Goal: Task Accomplishment & Management: Manage account settings

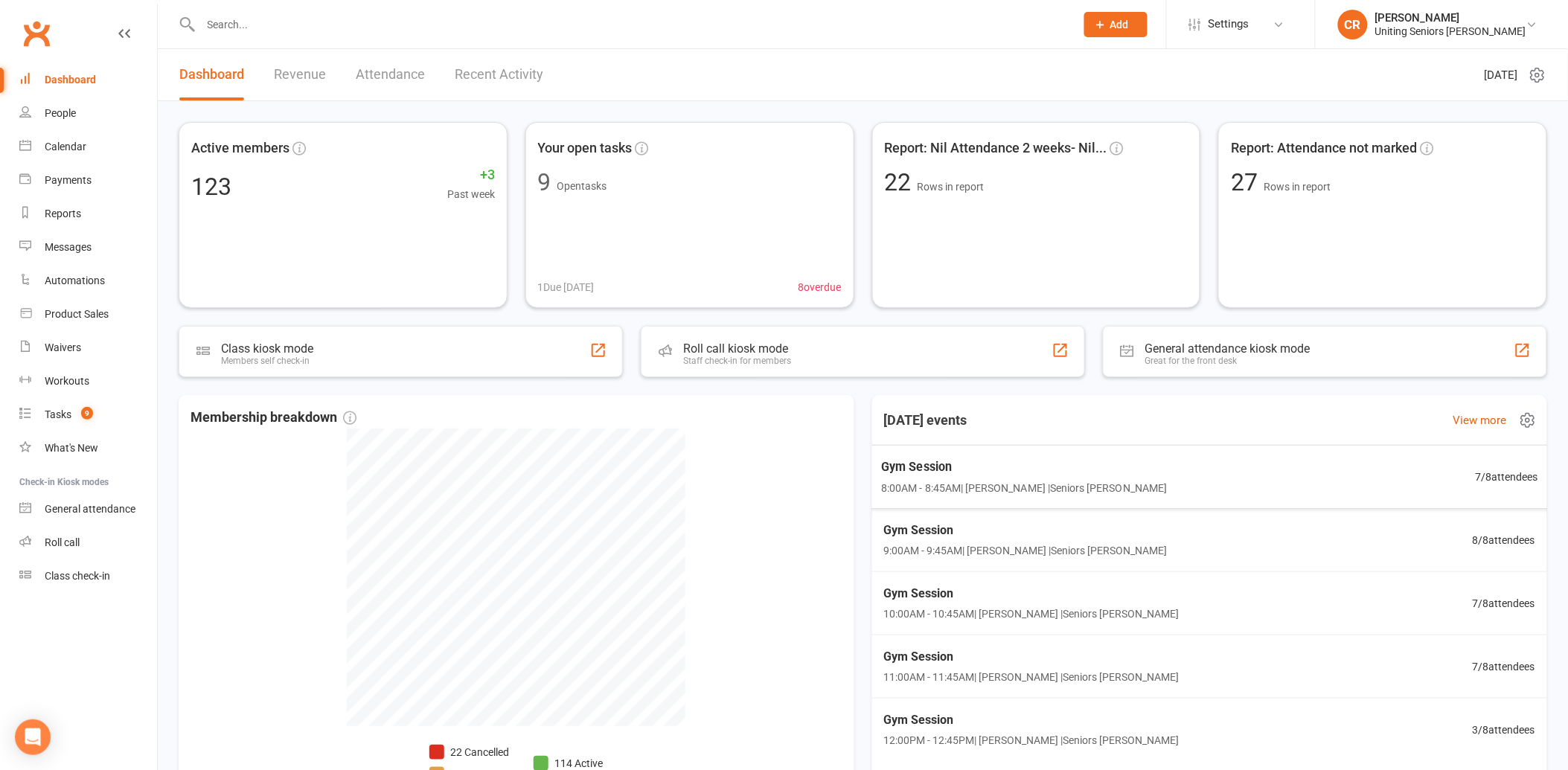
click at [926, 463] on span "Gym Session" at bounding box center [1024, 467] width 286 height 19
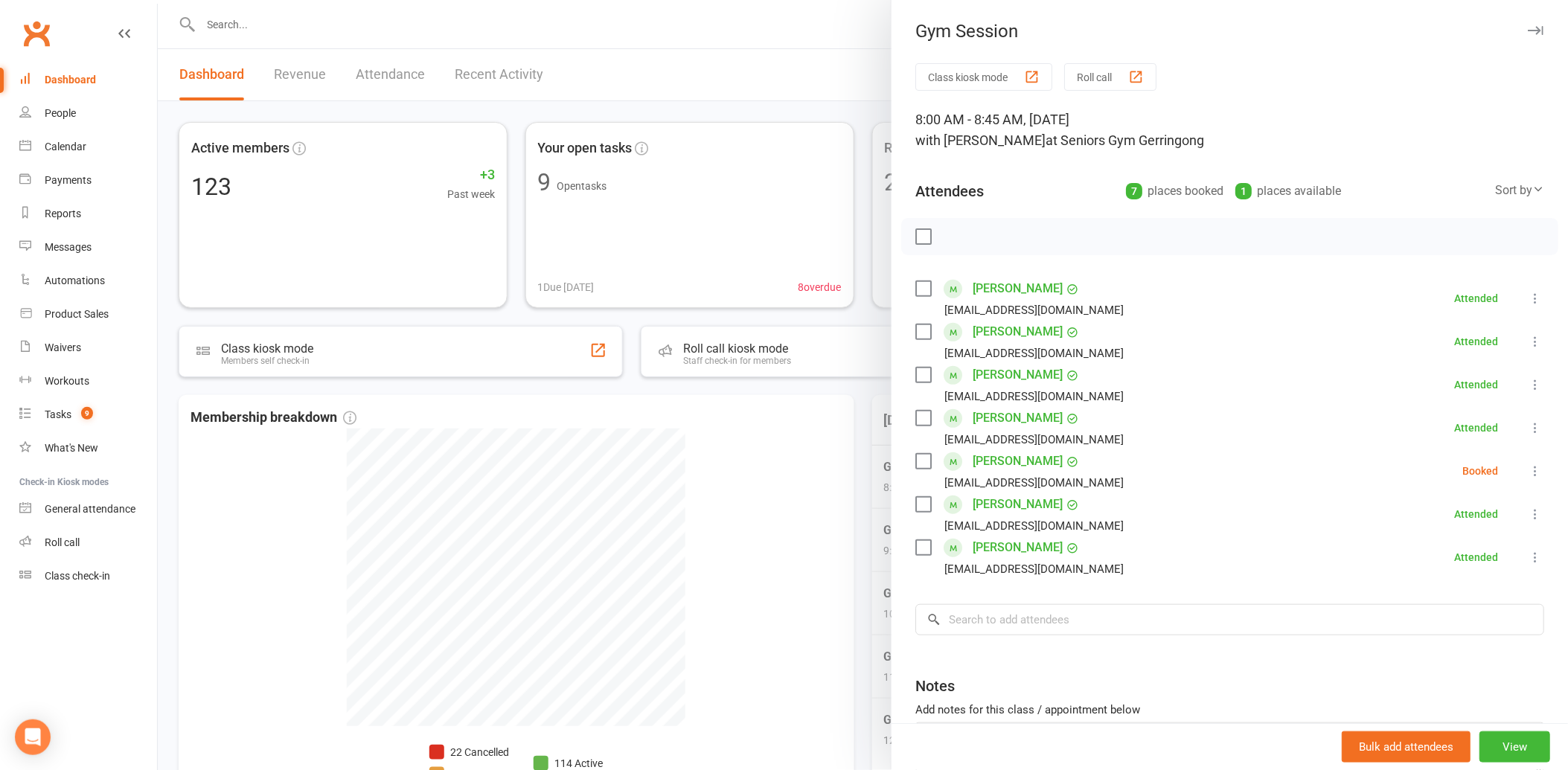
click at [919, 455] on label at bounding box center [924, 461] width 15 height 15
click at [948, 229] on icon "button" at bounding box center [956, 236] width 16 height 16
click at [842, 554] on div at bounding box center [863, 385] width 1411 height 770
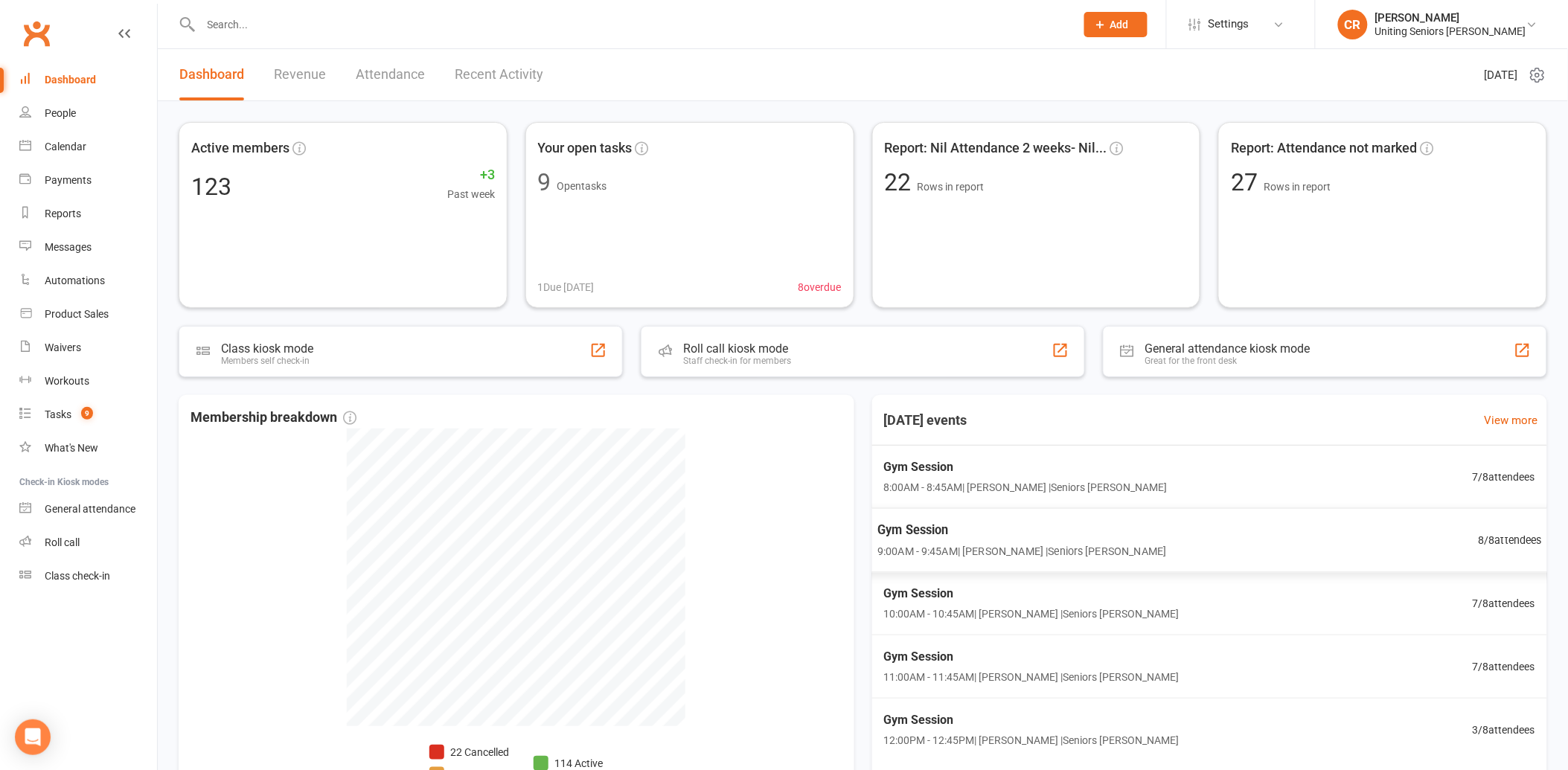
click at [1022, 544] on span "9:00AM - 9:45AM | Jess Hopkins | Seniors Gym Gerringong" at bounding box center [1022, 551] width 289 height 17
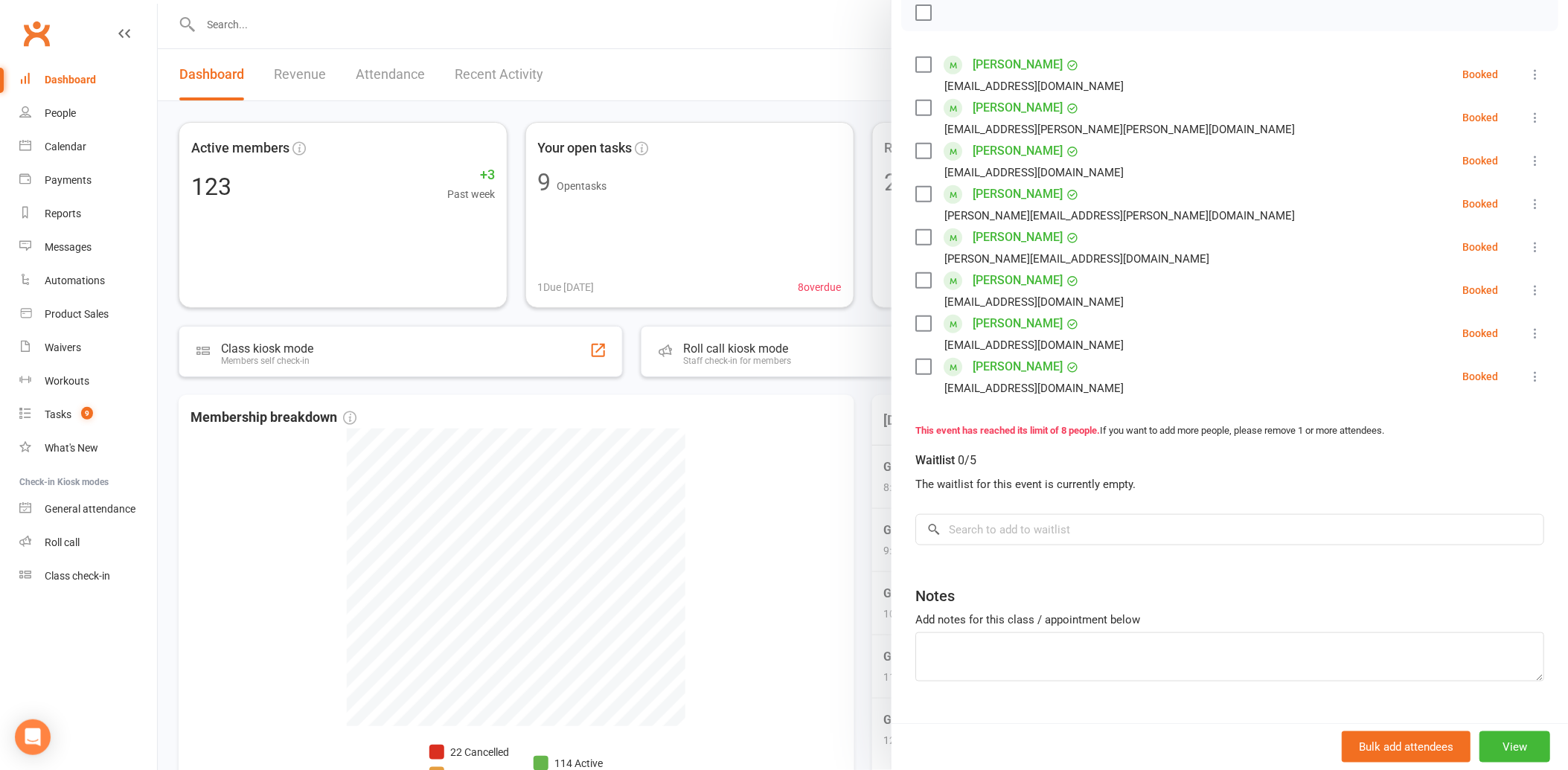
scroll to position [248, 0]
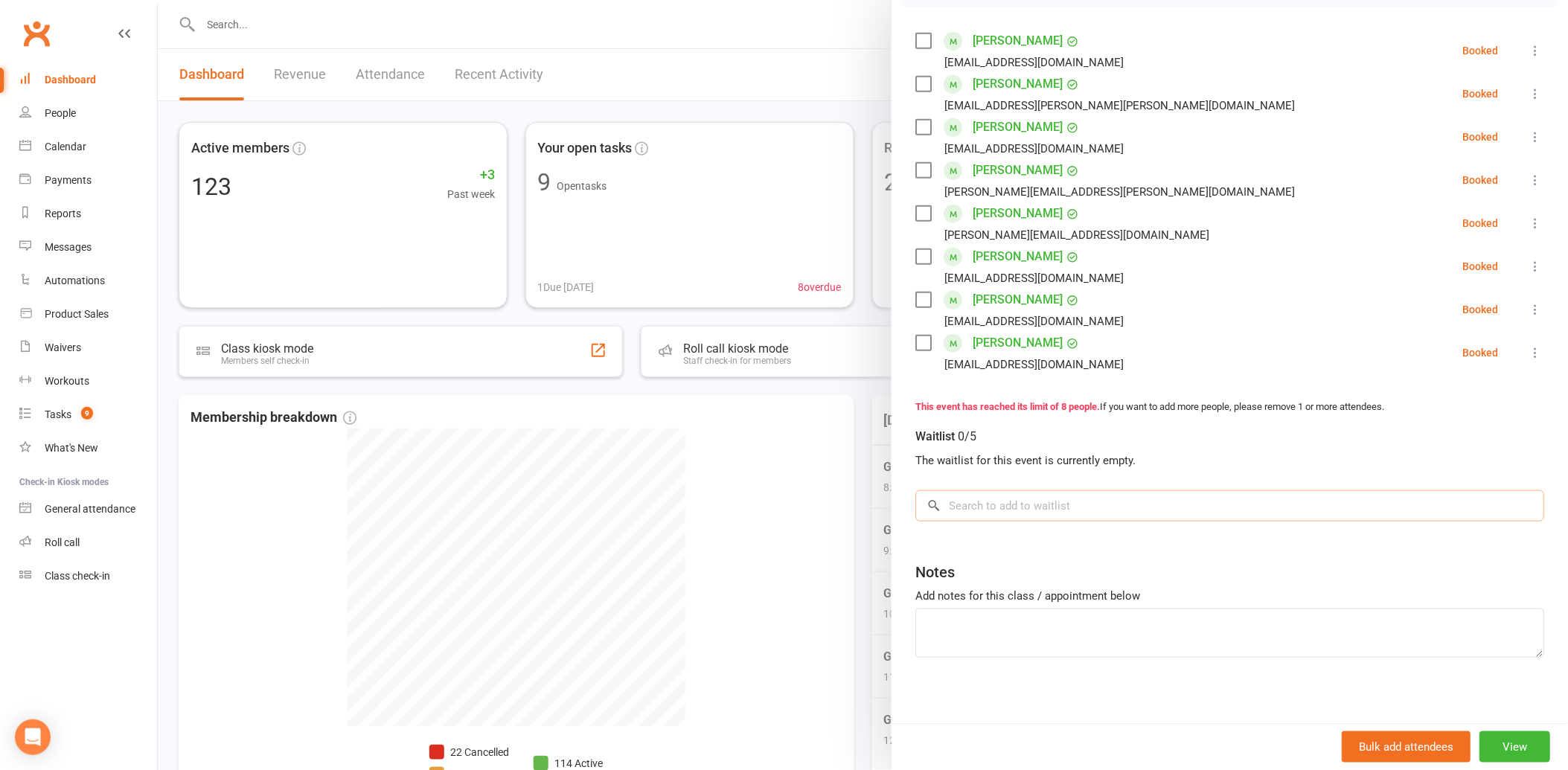
click at [1003, 516] on input "search" at bounding box center [1231, 505] width 629 height 31
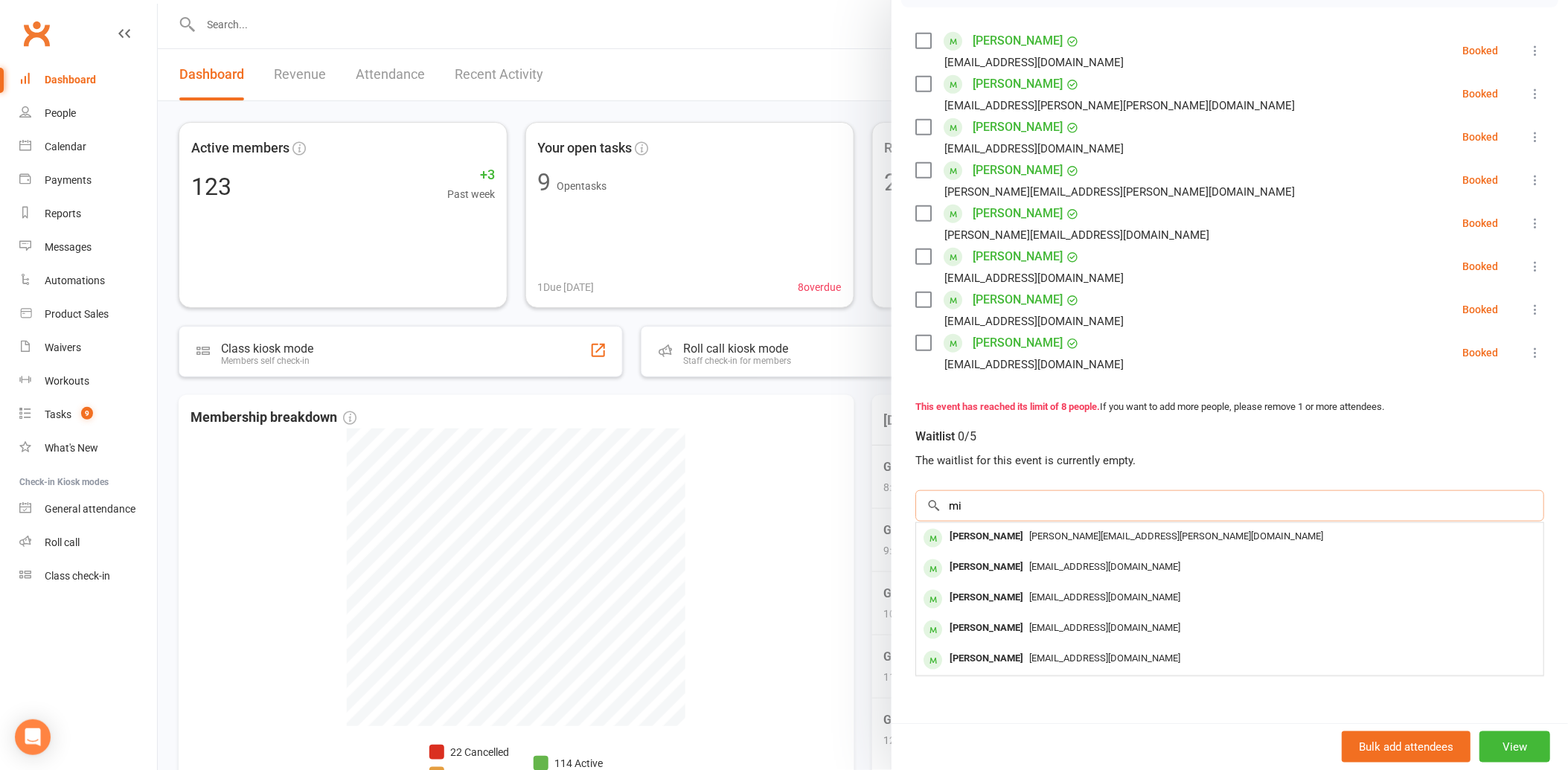
type input "m"
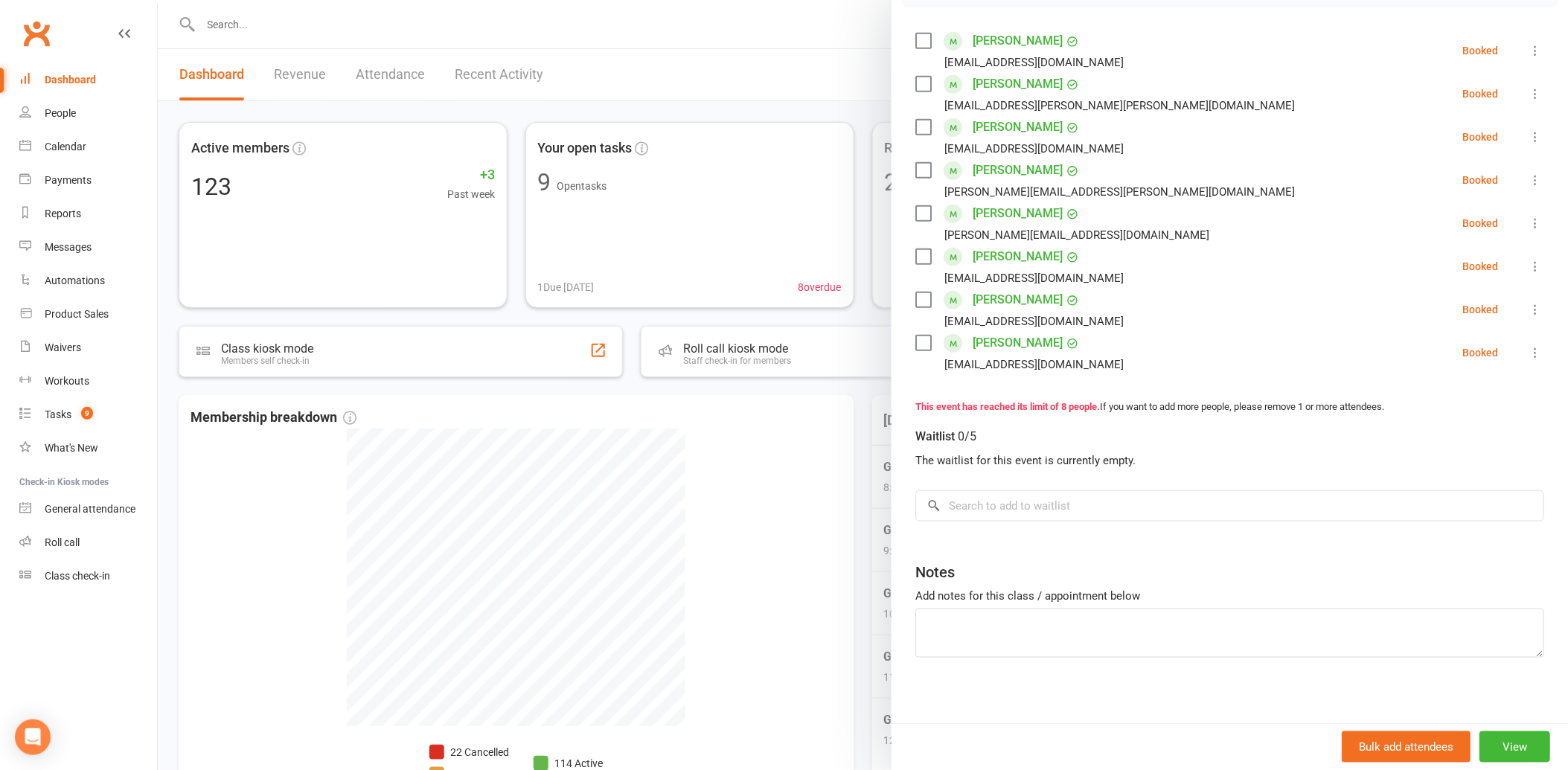
click at [795, 514] on div at bounding box center [863, 385] width 1411 height 770
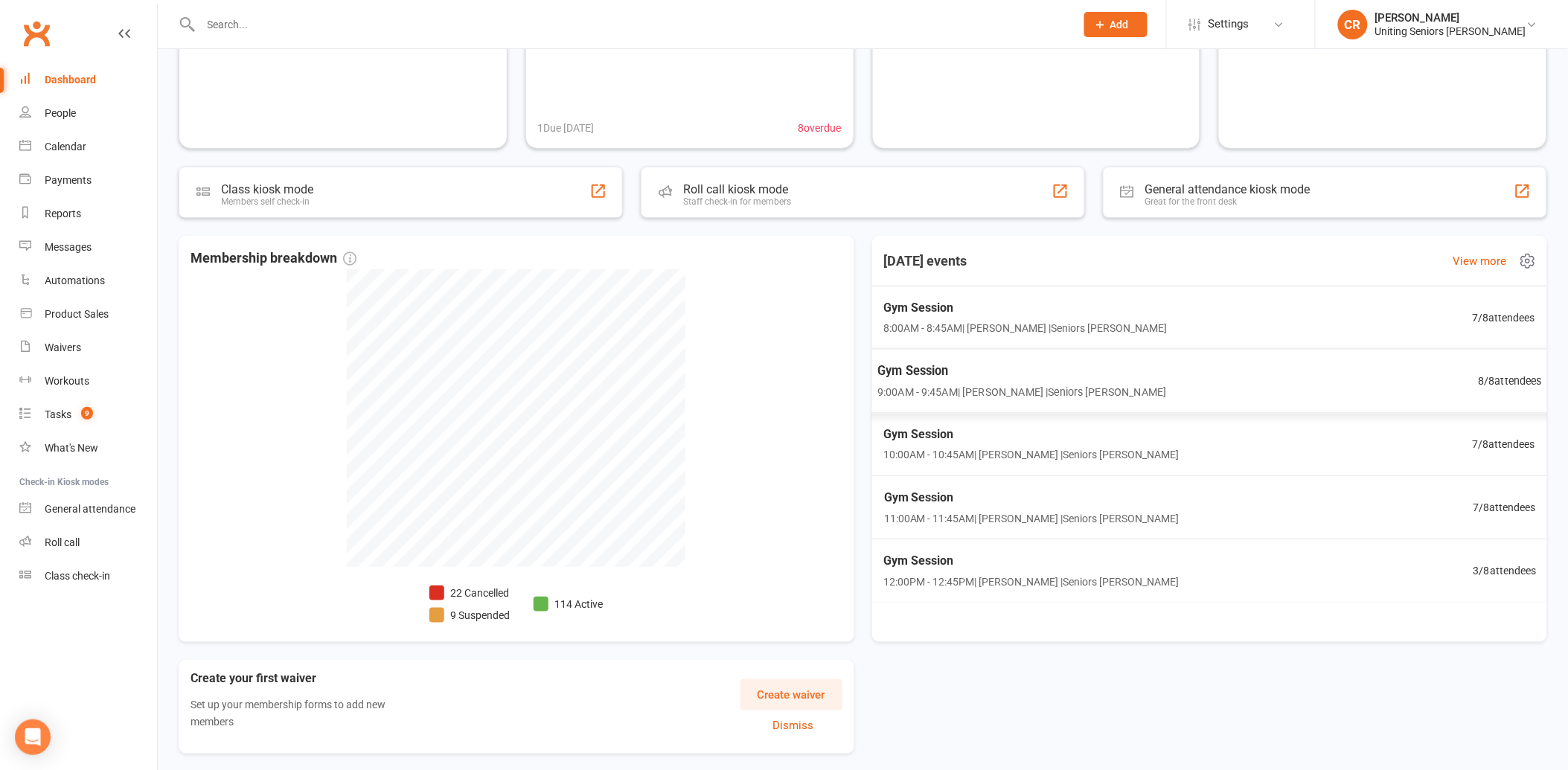
scroll to position [165, 0]
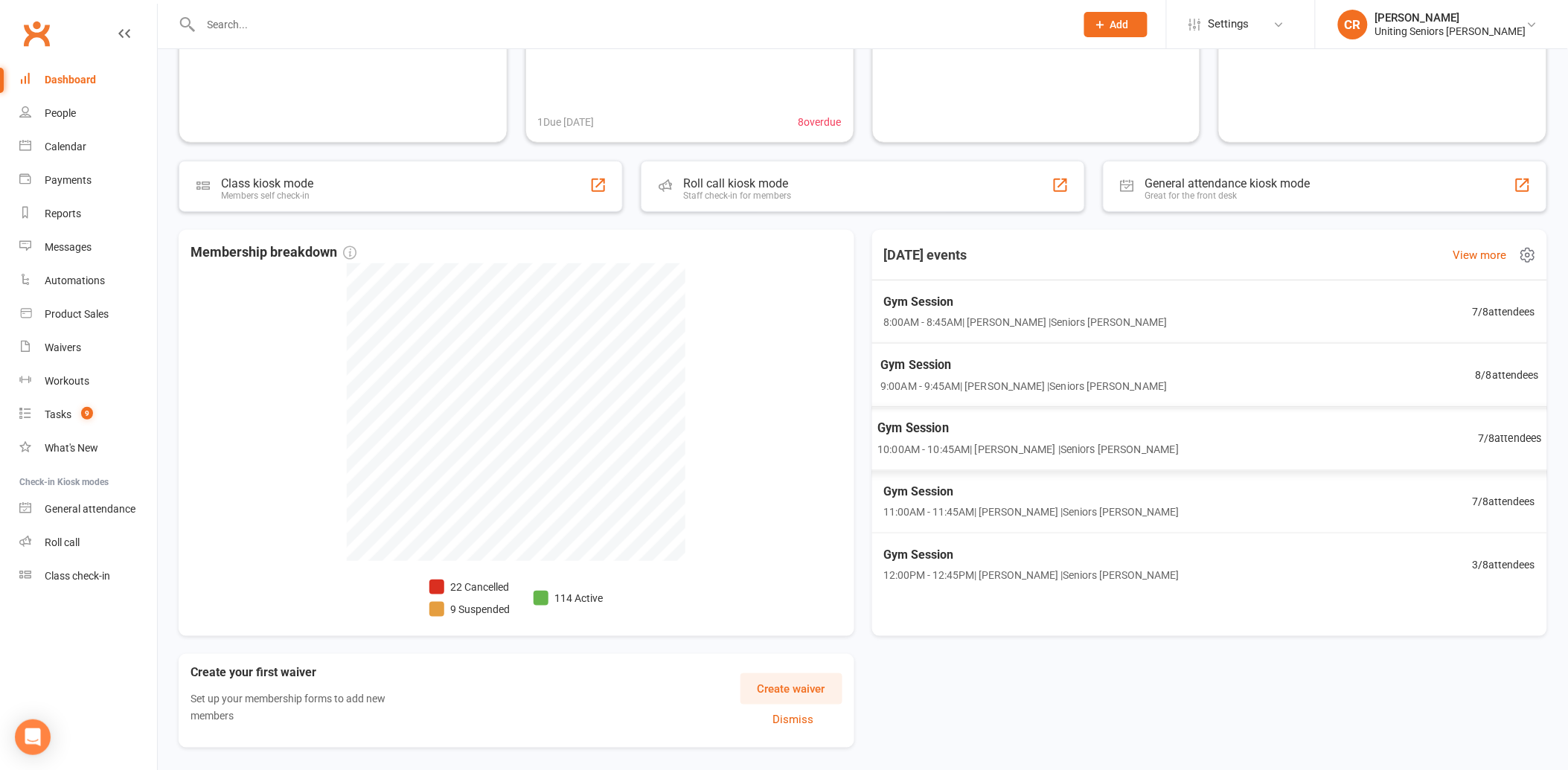
click at [997, 425] on span "Gym Session" at bounding box center [1028, 428] width 301 height 19
